Goal: Communication & Community: Answer question/provide support

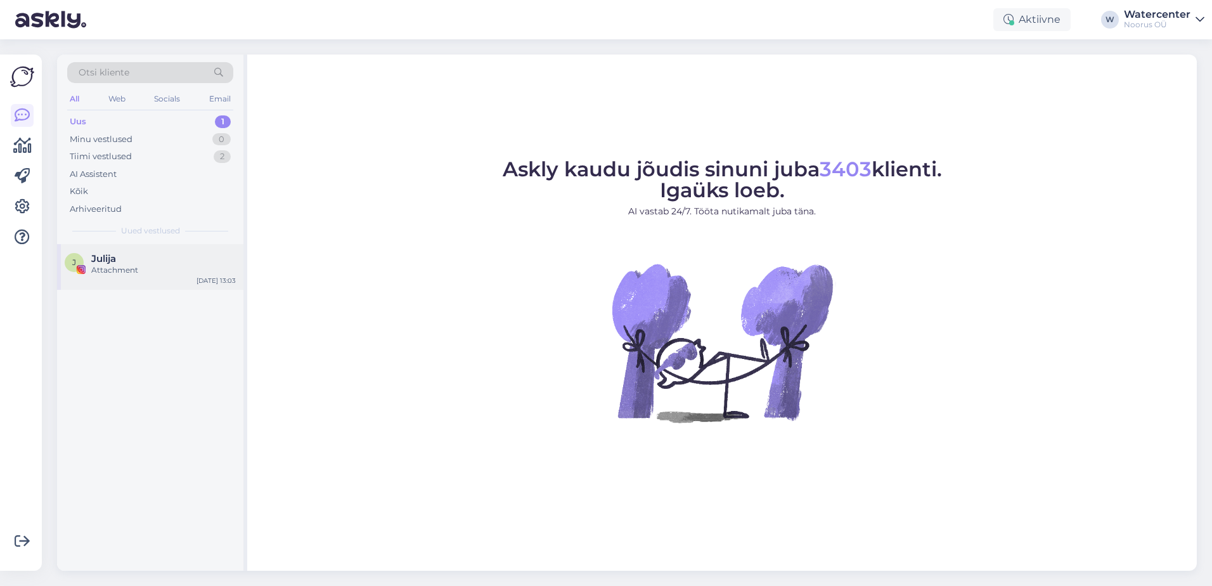
click at [127, 259] on div "Julija" at bounding box center [163, 258] width 145 height 11
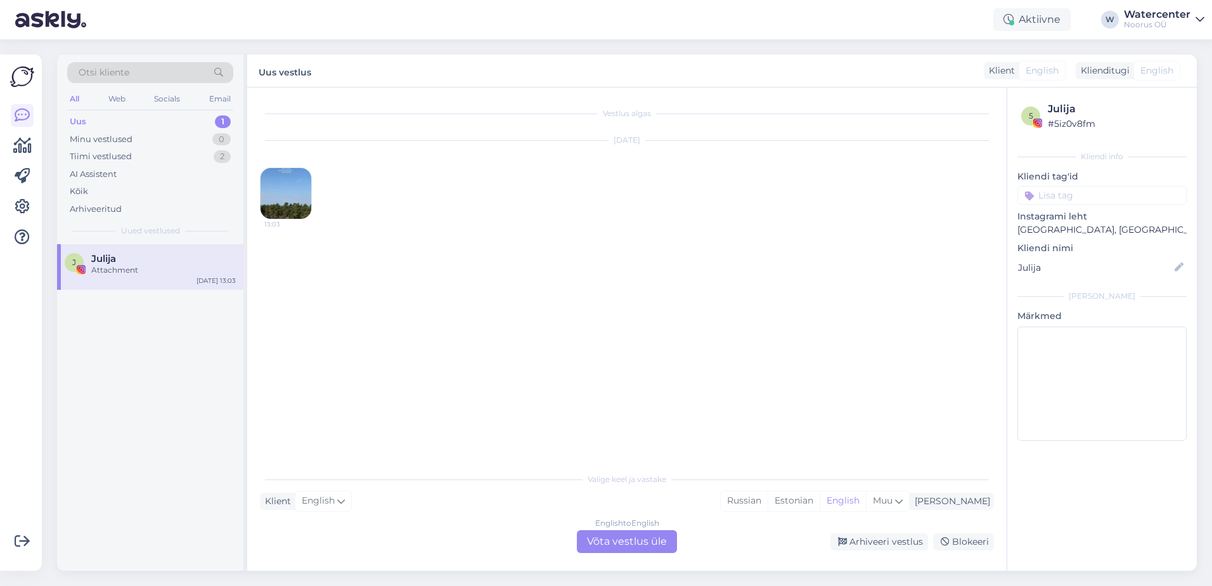
click at [644, 544] on div "English to English Võta vestlus üle" at bounding box center [627, 541] width 100 height 23
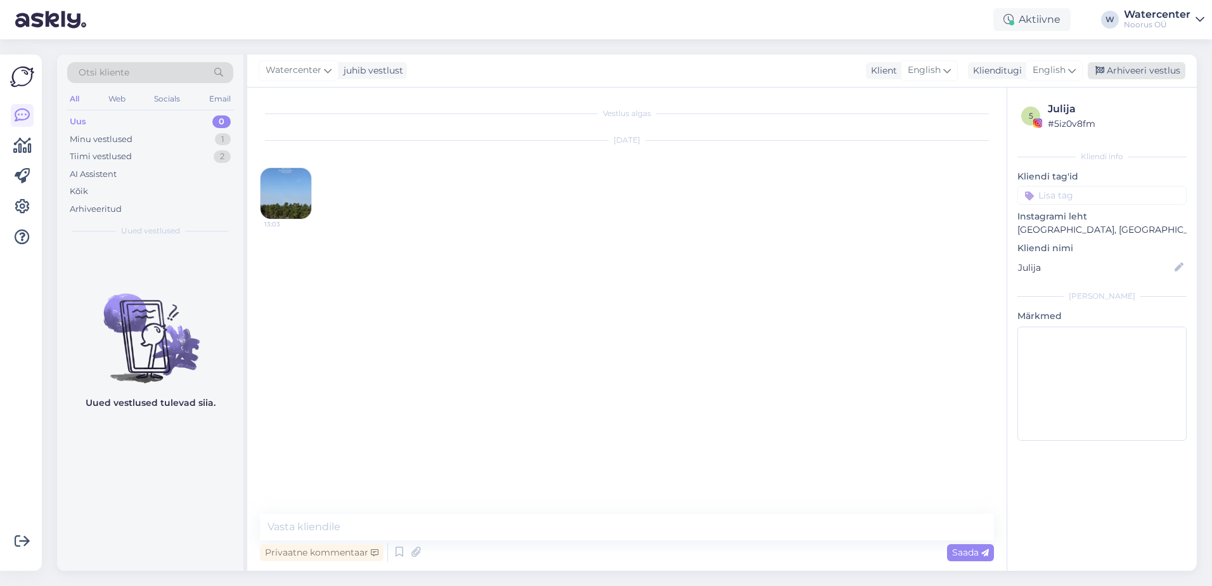
click at [1134, 70] on div "Arhiveeri vestlus" at bounding box center [1137, 70] width 98 height 17
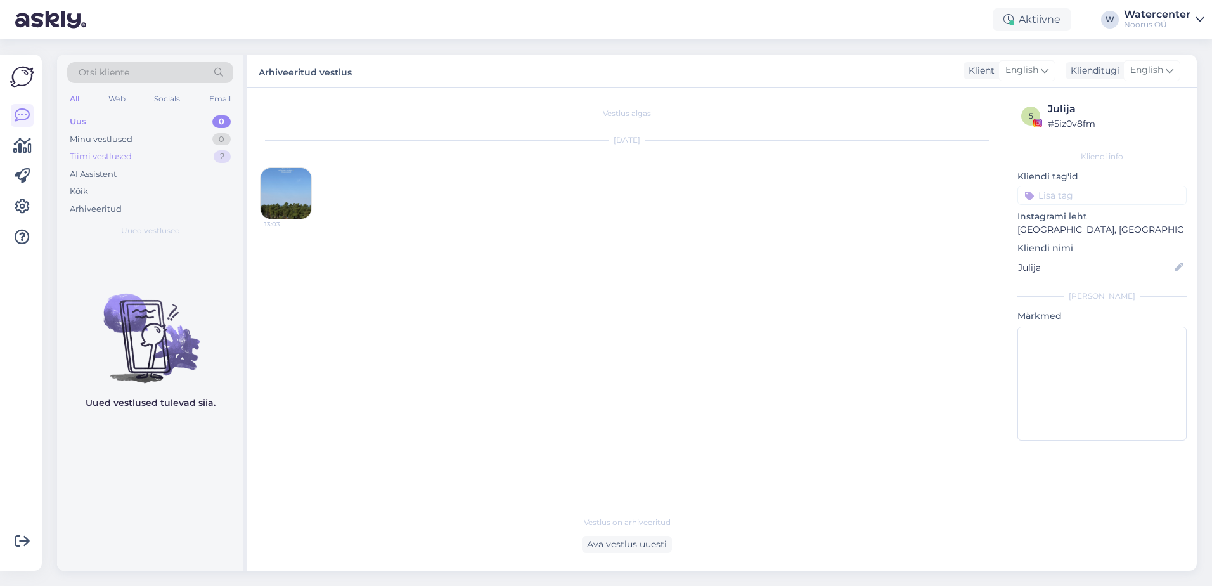
click at [89, 153] on div "Tiimi vestlused" at bounding box center [101, 156] width 62 height 13
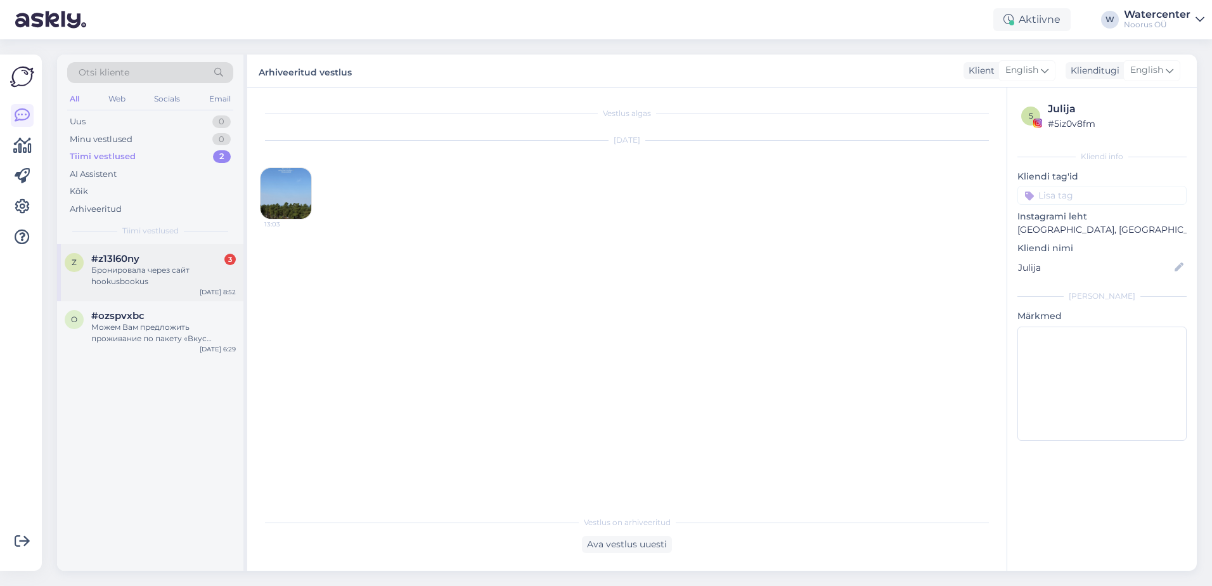
click at [153, 276] on div "Бронировала через сайт hookusbookus" at bounding box center [163, 275] width 145 height 23
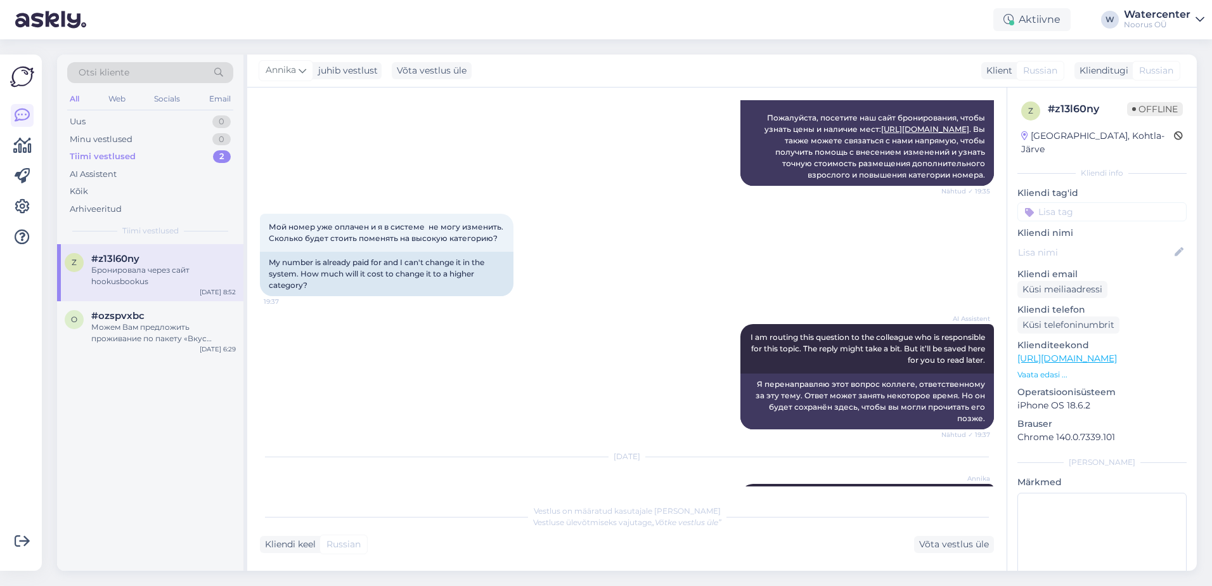
scroll to position [235, 0]
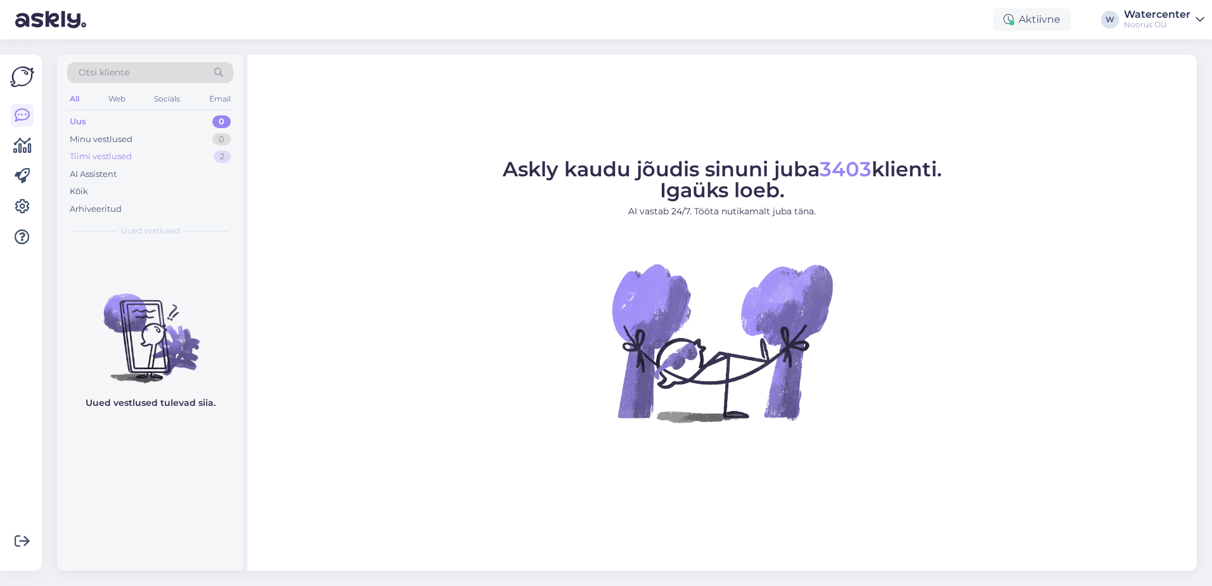
click at [168, 157] on div "Tiimi vestlused 2" at bounding box center [150, 157] width 166 height 18
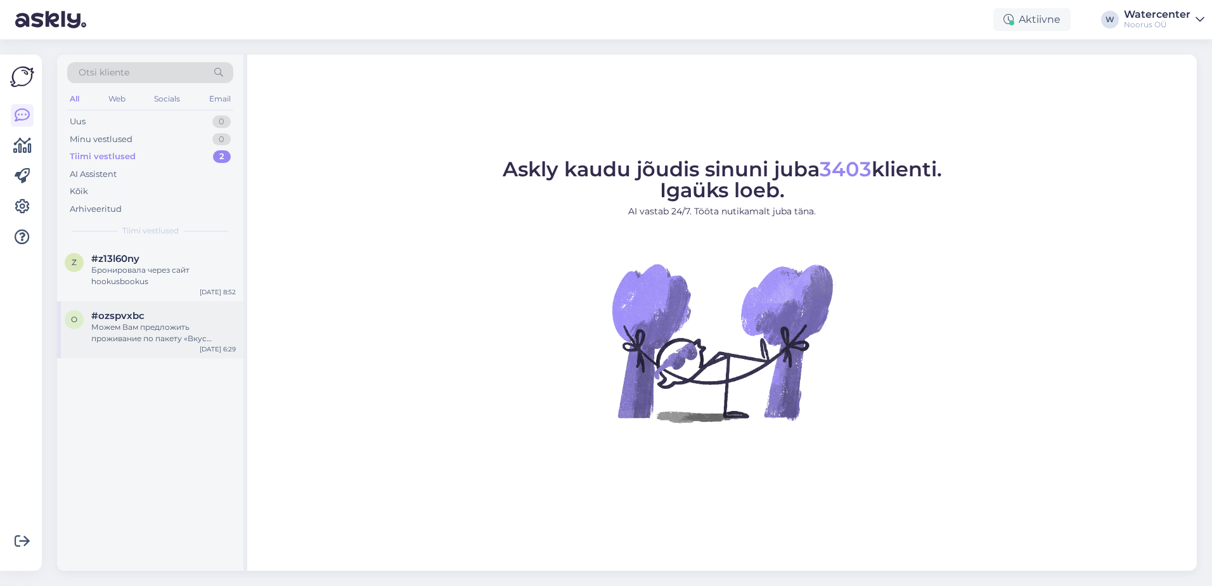
click at [153, 341] on div "Можем Вам предложить проживание по пакету «Вкус Прибалтики» в Семейном номере с…" at bounding box center [163, 332] width 145 height 23
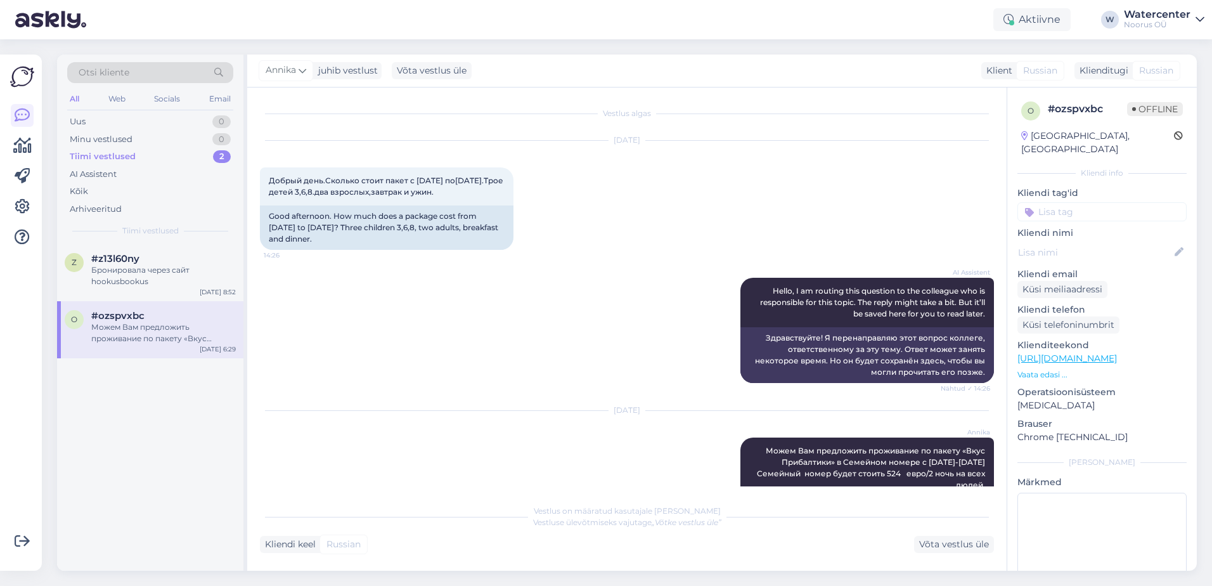
scroll to position [152, 0]
